Goal: Navigation & Orientation: Find specific page/section

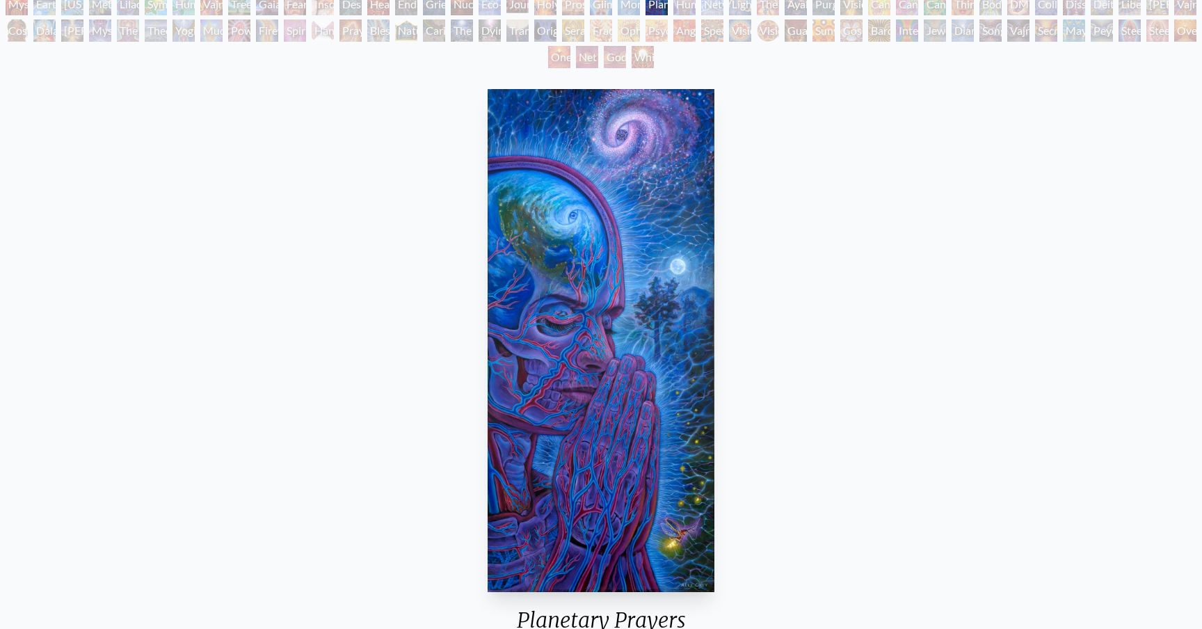
scroll to position [157, 0]
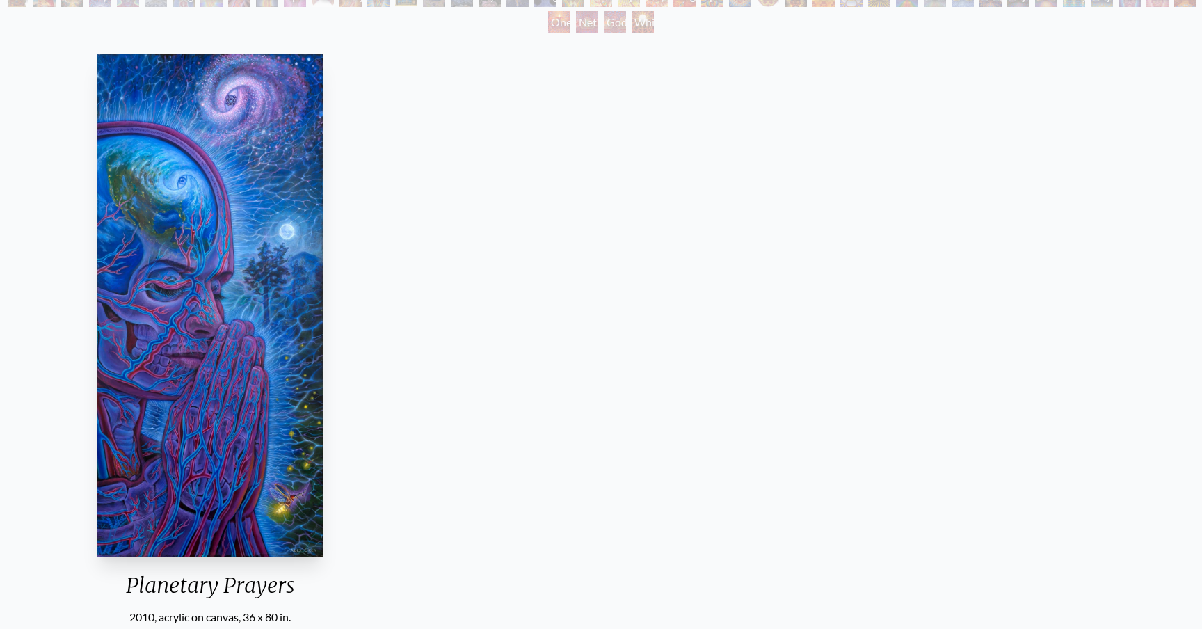
click at [128, 625] on div "Planetary Prayers 2010, acrylic on canvas, 36 x 80 in. Visit the CoSM Shop Plan…" at bounding box center [210, 543] width 1180 height 988
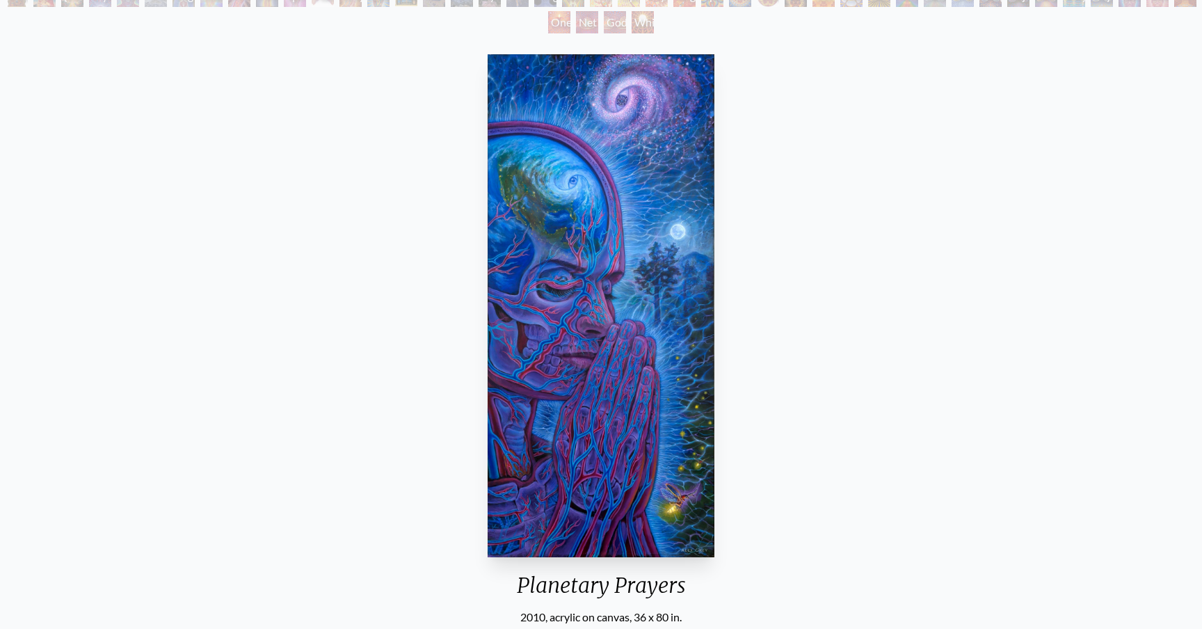
click at [497, 454] on img "67 / 133" at bounding box center [601, 305] width 227 height 503
click at [532, 556] on img "67 / 133" at bounding box center [601, 305] width 227 height 503
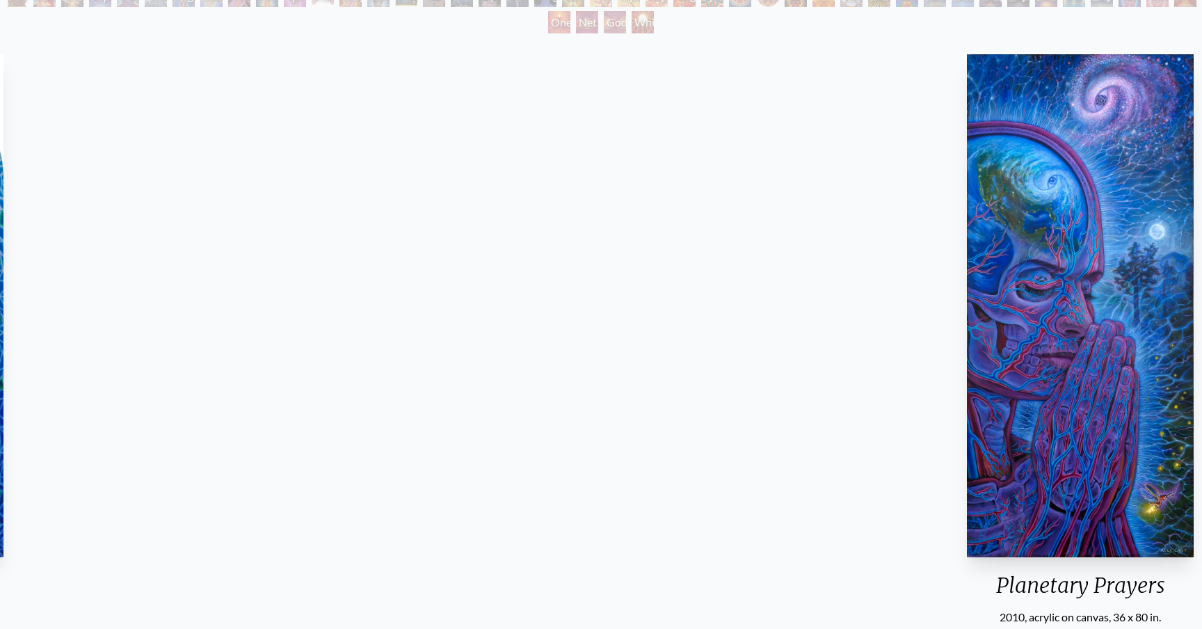
click at [0, 0] on div "[PERSON_NAME] & Eve Visionary Origin of Language Body, Mind, Spirit Contemplati…" at bounding box center [601, 490] width 1202 height 1116
